Goal: Check status: Check status

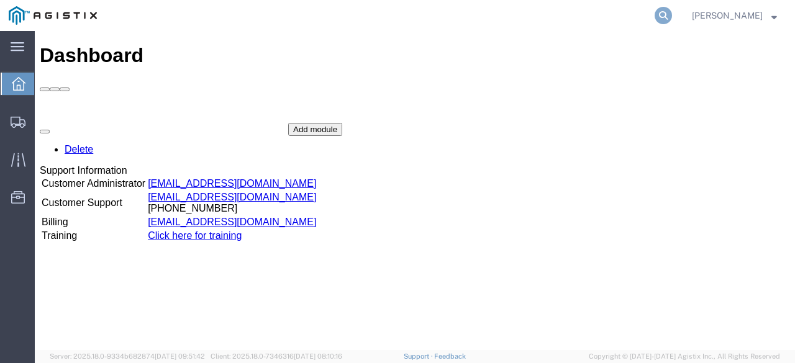
click at [670, 16] on icon at bounding box center [663, 15] width 17 height 17
paste input "55563227"
type input "55563227"
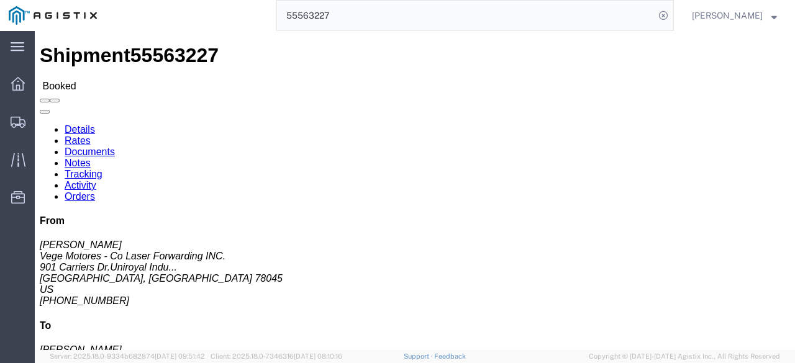
click link "Rates"
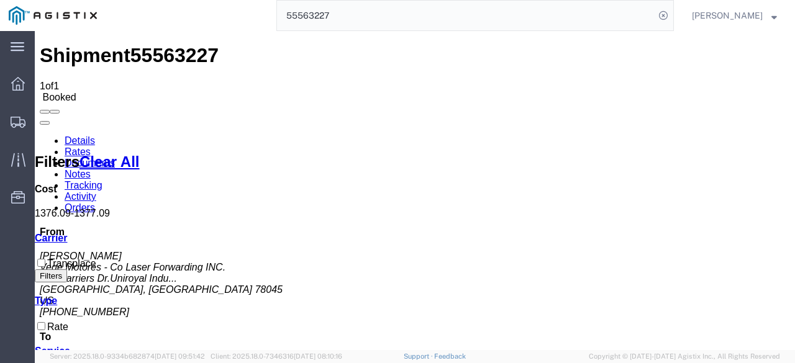
click at [321, 14] on input "55563227" at bounding box center [466, 16] width 378 height 30
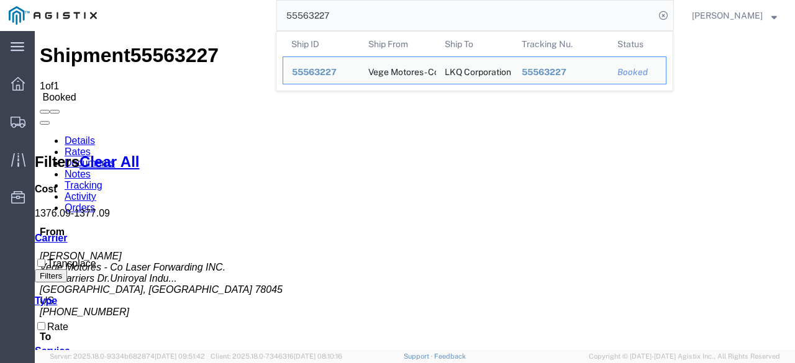
click at [321, 14] on input "55563227" at bounding box center [466, 16] width 378 height 30
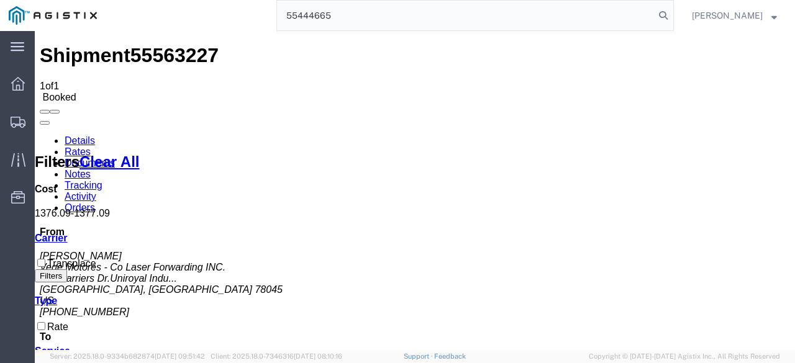
type input "55444665"
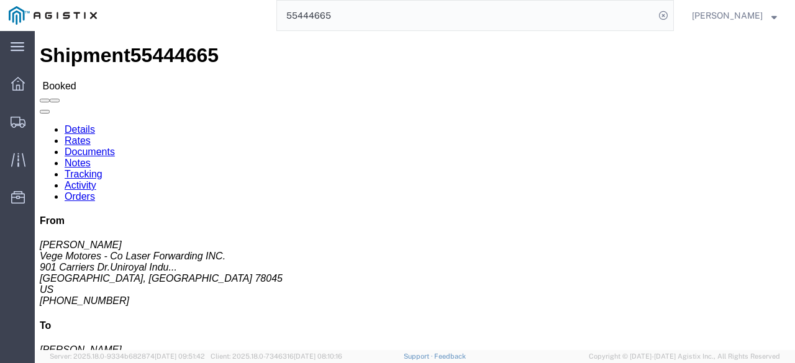
click link "Rates"
